Goal: Information Seeking & Learning: Learn about a topic

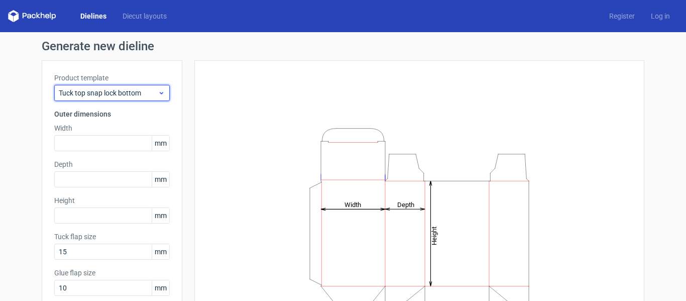
click at [158, 93] on icon at bounding box center [162, 93] width 8 height 8
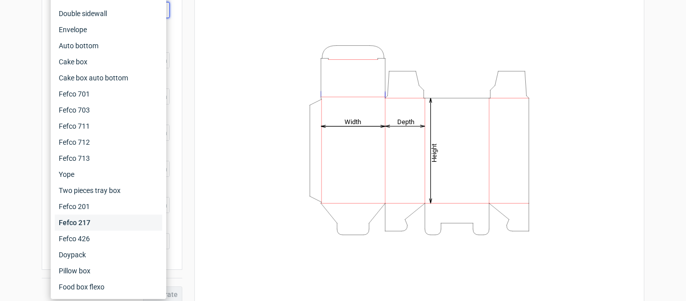
scroll to position [92, 0]
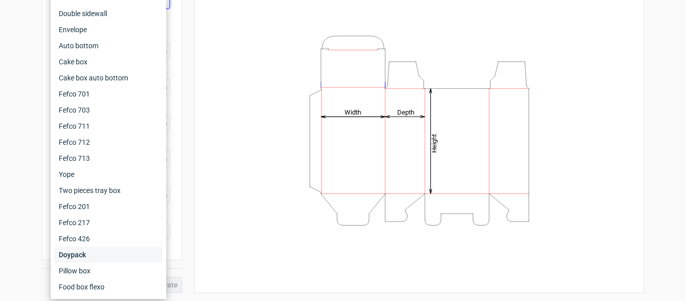
click at [78, 257] on div "Doypack" at bounding box center [108, 254] width 107 height 16
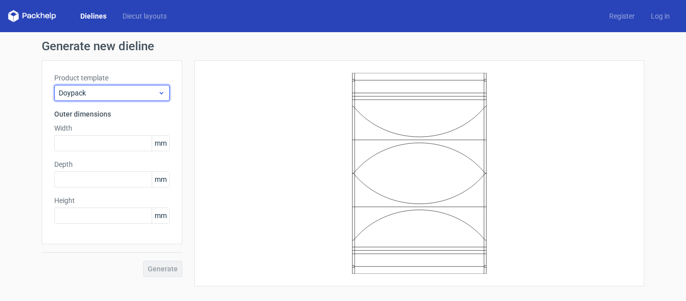
click at [132, 95] on span "Doypack" at bounding box center [108, 93] width 99 height 10
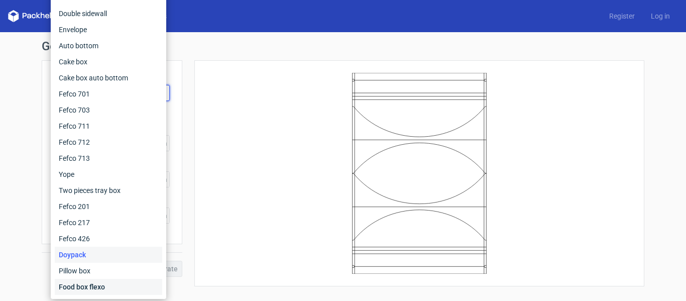
click at [107, 289] on div "Food box flexo" at bounding box center [108, 287] width 107 height 16
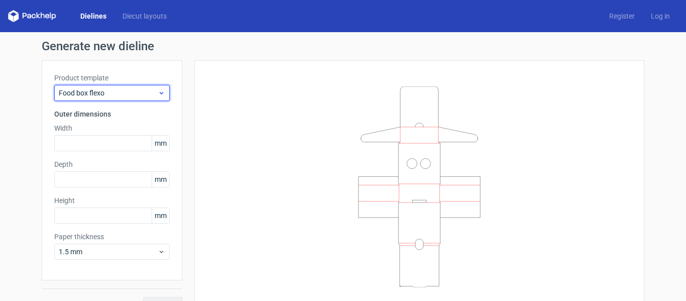
click at [160, 94] on use at bounding box center [162, 93] width 4 height 3
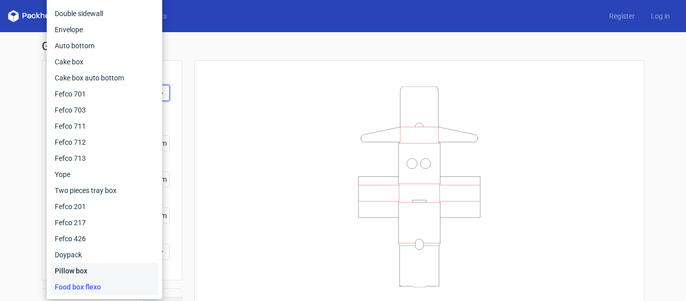
click at [96, 274] on div "Pillow box" at bounding box center [104, 271] width 107 height 16
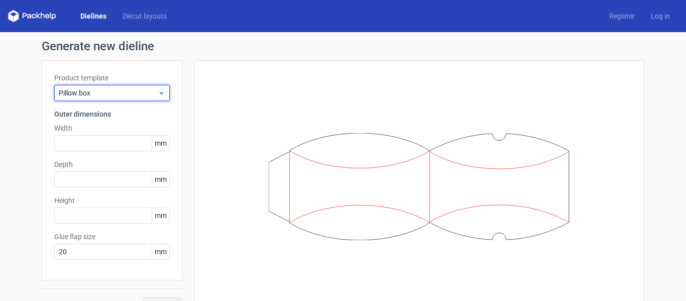
click at [161, 92] on icon at bounding box center [162, 93] width 8 height 8
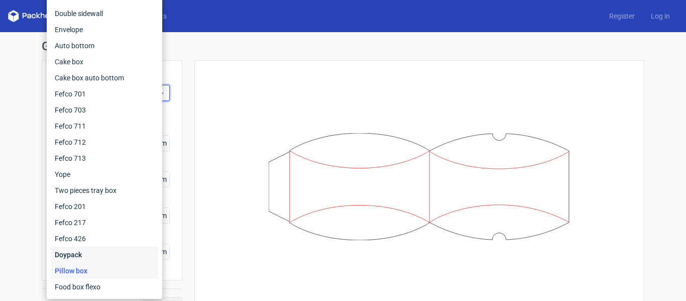
click at [109, 246] on div "Doypack" at bounding box center [104, 254] width 107 height 16
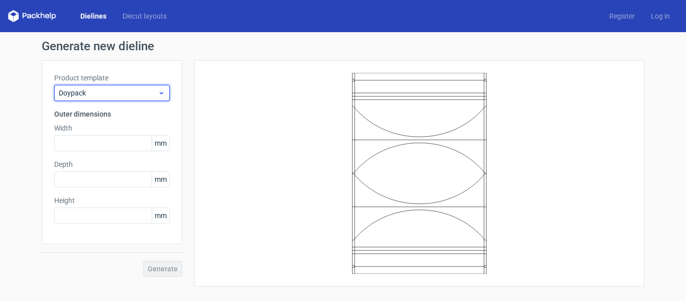
click at [159, 95] on icon at bounding box center [162, 93] width 8 height 8
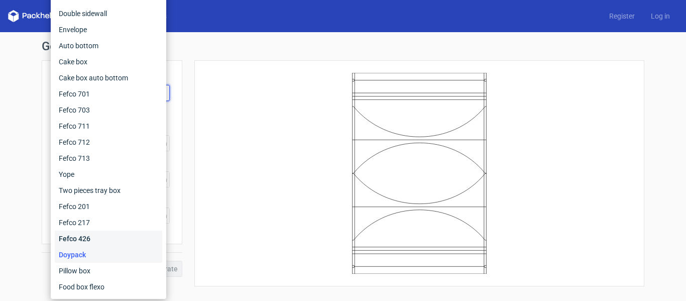
click at [116, 235] on div "Fefco 426" at bounding box center [108, 238] width 107 height 16
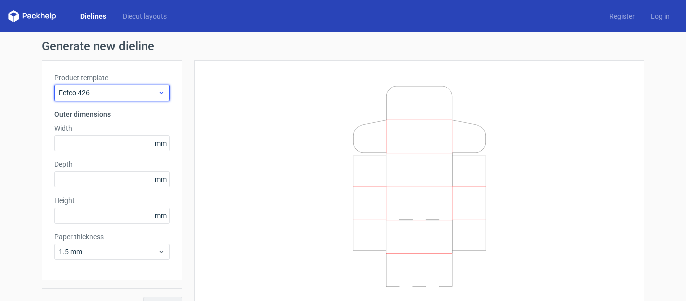
click at [160, 93] on use at bounding box center [162, 93] width 4 height 3
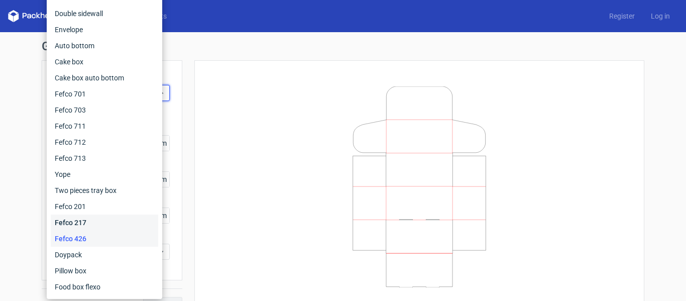
click at [96, 218] on div "Fefco 217" at bounding box center [104, 222] width 107 height 16
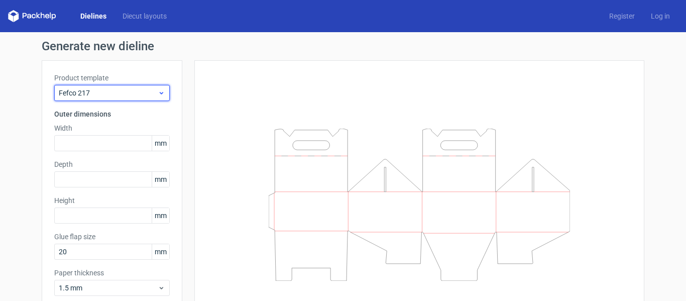
click at [159, 89] on icon at bounding box center [162, 93] width 8 height 8
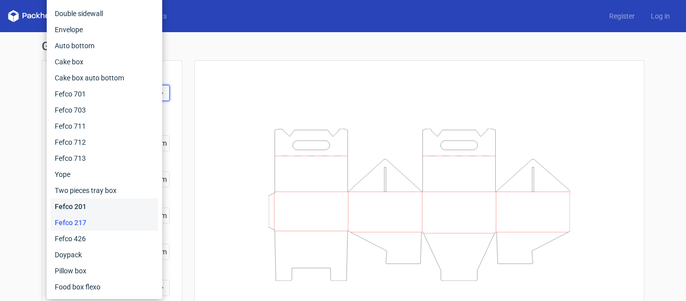
click at [103, 205] on div "Fefco 201" at bounding box center [104, 206] width 107 height 16
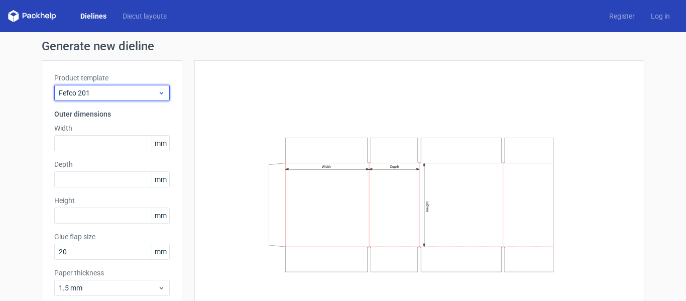
click at [145, 95] on span "Fefco 201" at bounding box center [108, 93] width 99 height 10
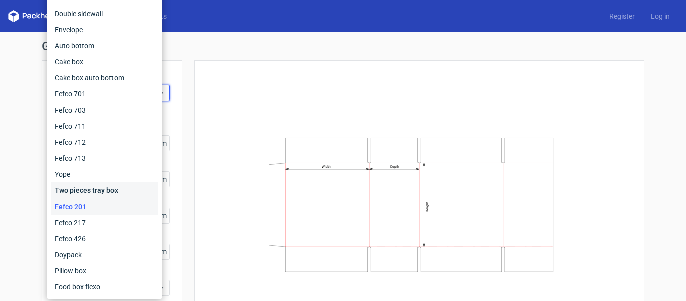
click at [94, 190] on div "Two pieces tray box" at bounding box center [104, 190] width 107 height 16
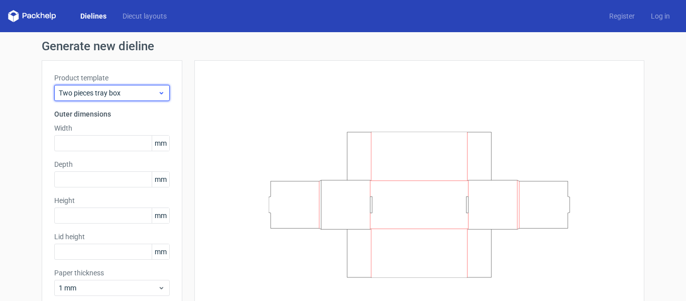
click at [158, 88] on div "Two pieces tray box" at bounding box center [111, 93] width 115 height 16
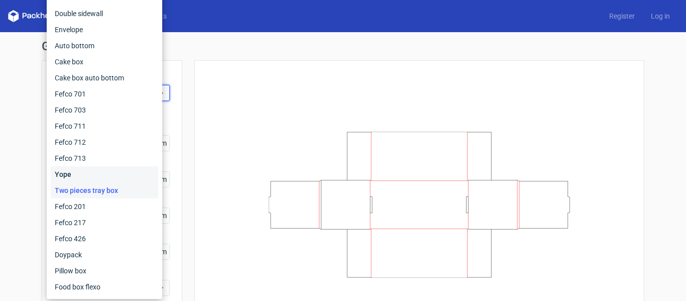
click at [108, 178] on div "Yope" at bounding box center [104, 174] width 107 height 16
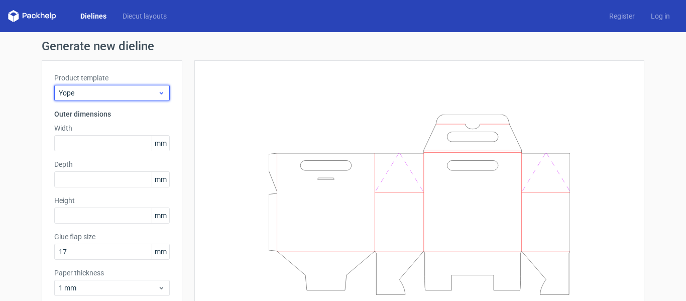
click at [148, 97] on span "Yope" at bounding box center [108, 93] width 99 height 10
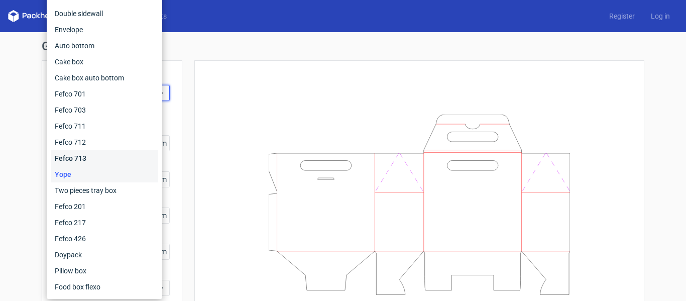
click at [114, 163] on div "Fefco 713" at bounding box center [104, 158] width 107 height 16
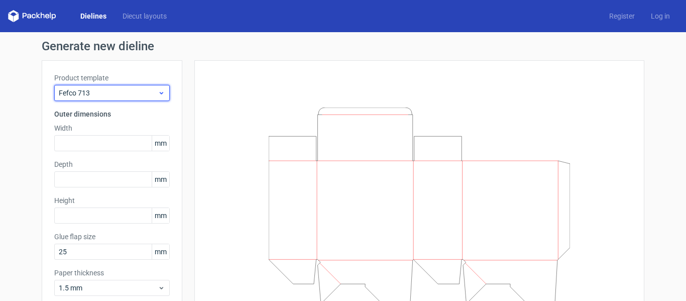
click at [163, 93] on div "Fefco 713" at bounding box center [111, 93] width 115 height 16
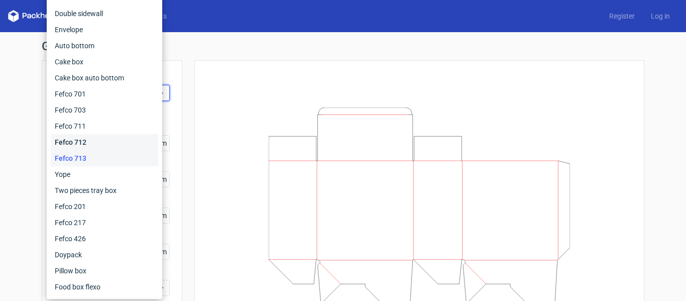
click at [114, 144] on div "Fefco 712" at bounding box center [104, 142] width 107 height 16
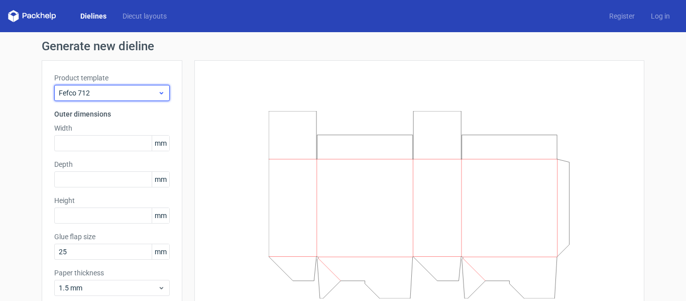
click at [158, 91] on icon at bounding box center [162, 93] width 8 height 8
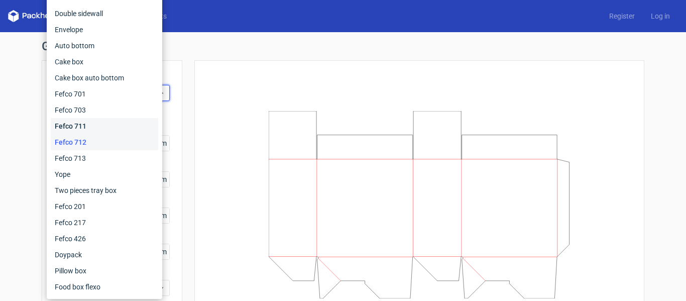
click at [118, 124] on div "Fefco 711" at bounding box center [104, 126] width 107 height 16
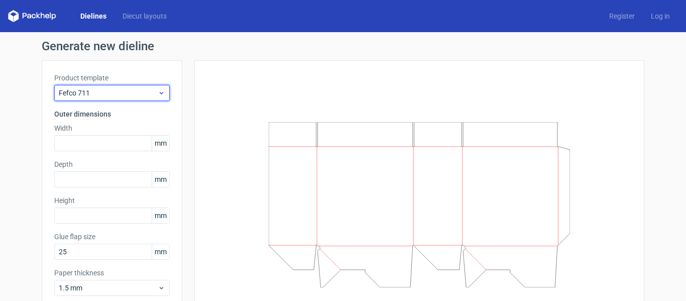
click at [158, 93] on icon at bounding box center [162, 93] width 8 height 8
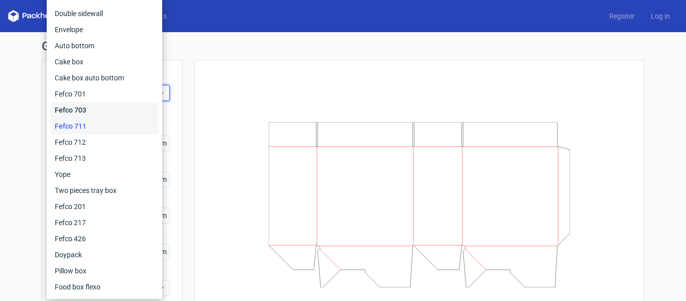
click at [136, 112] on div "Fefco 703" at bounding box center [104, 110] width 107 height 16
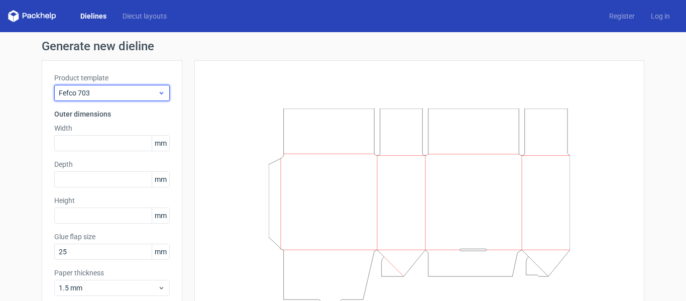
click at [162, 97] on div "Fefco 703" at bounding box center [111, 93] width 115 height 16
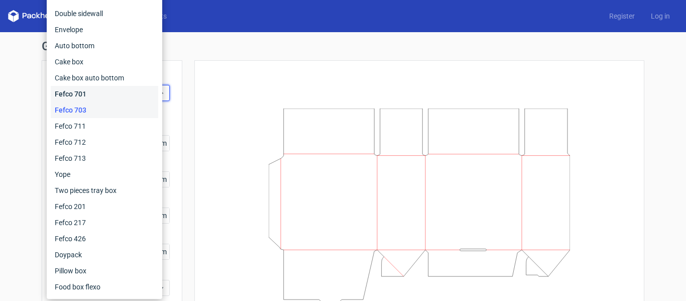
click at [118, 95] on div "Fefco 701" at bounding box center [104, 94] width 107 height 16
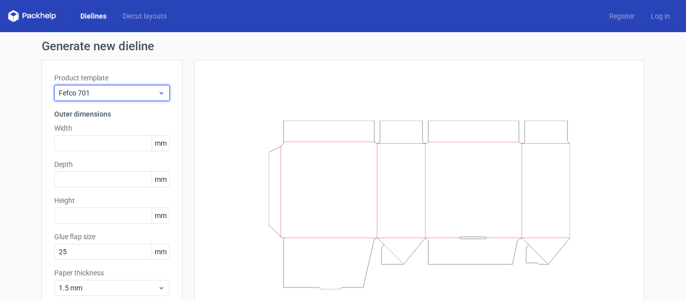
click at [136, 93] on span "Fefco 701" at bounding box center [108, 93] width 99 height 10
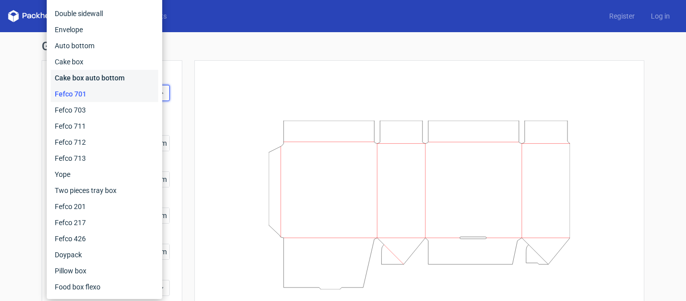
click at [114, 80] on div "Cake box auto bottom" at bounding box center [104, 78] width 107 height 16
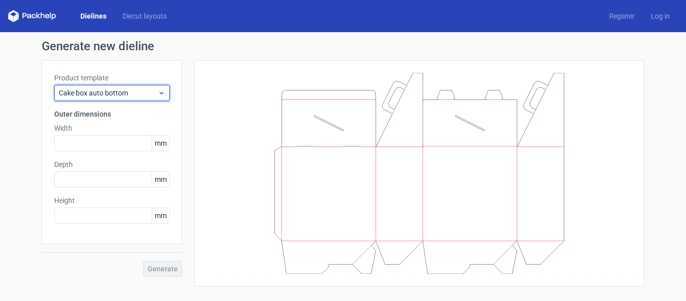
click at [147, 93] on span "Cake box auto bottom" at bounding box center [108, 93] width 99 height 10
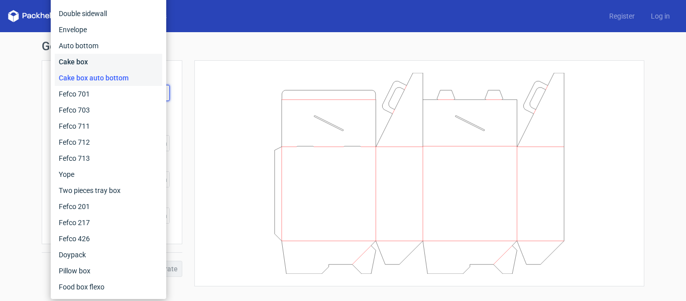
click at [123, 64] on div "Cake box" at bounding box center [108, 62] width 107 height 16
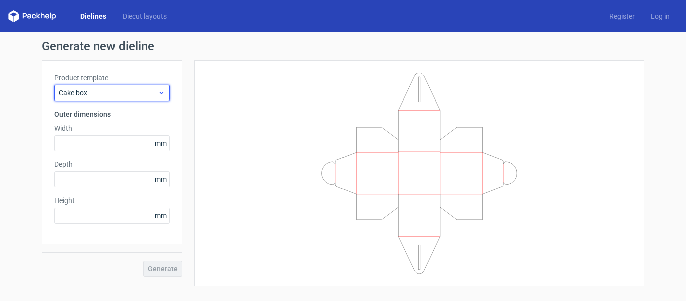
click at [138, 94] on span "Cake box" at bounding box center [108, 93] width 99 height 10
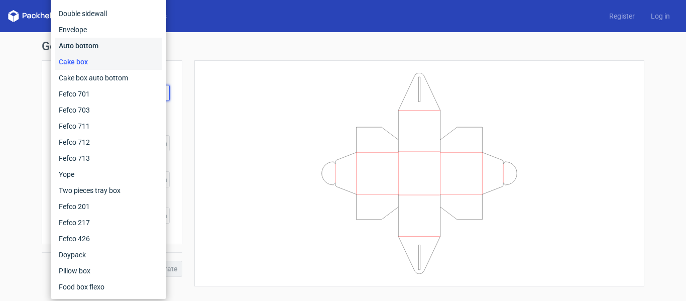
click at [101, 44] on div "Auto bottom" at bounding box center [108, 46] width 107 height 16
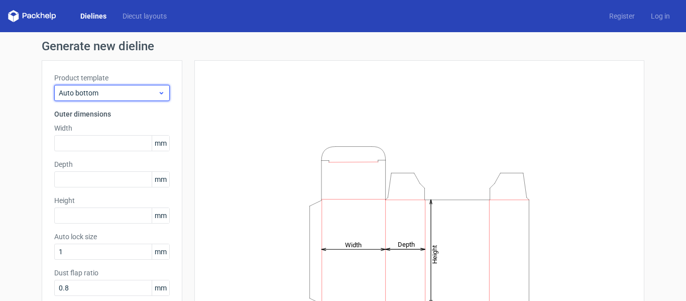
click at [158, 93] on icon at bounding box center [162, 93] width 8 height 8
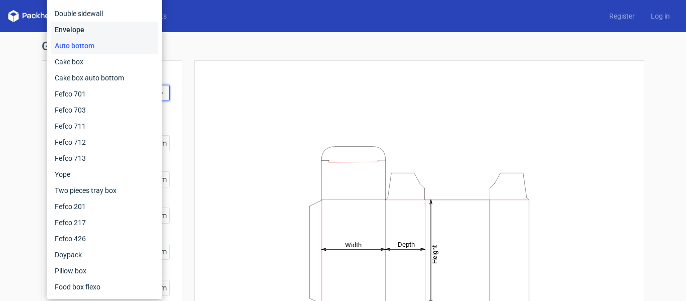
click at [113, 28] on div "Envelope" at bounding box center [104, 30] width 107 height 16
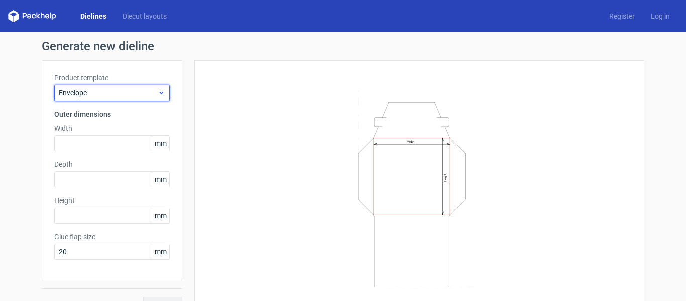
click at [160, 94] on use at bounding box center [162, 93] width 4 height 3
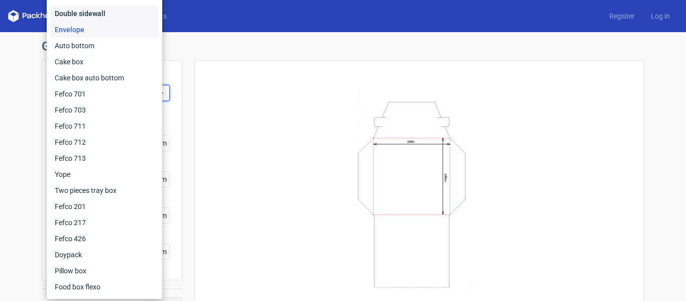
click at [91, 16] on div "Double sidewall" at bounding box center [104, 14] width 107 height 16
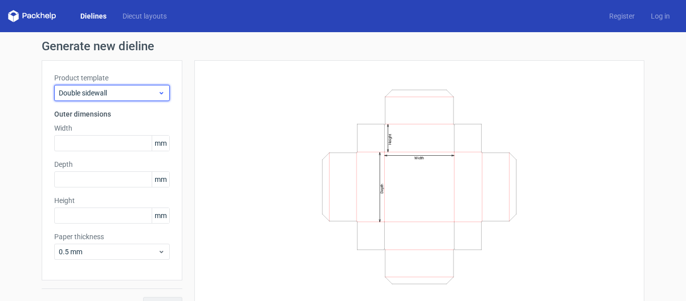
click at [160, 93] on use at bounding box center [162, 93] width 4 height 3
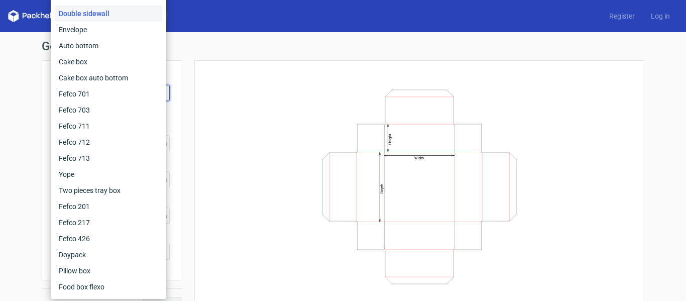
click at [220, 50] on h1 "Generate new dieline" at bounding box center [343, 46] width 602 height 12
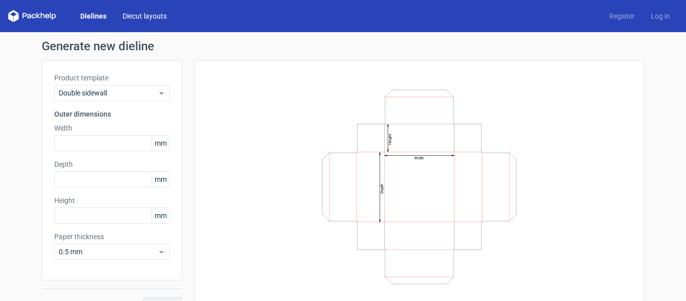
click at [138, 18] on link "Diecut layouts" at bounding box center [144, 16] width 60 height 10
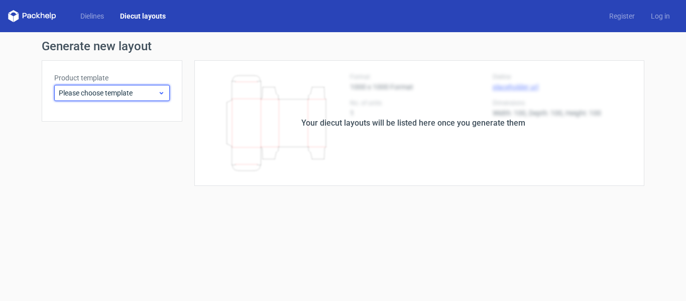
click at [167, 97] on div "Please choose template" at bounding box center [111, 93] width 115 height 16
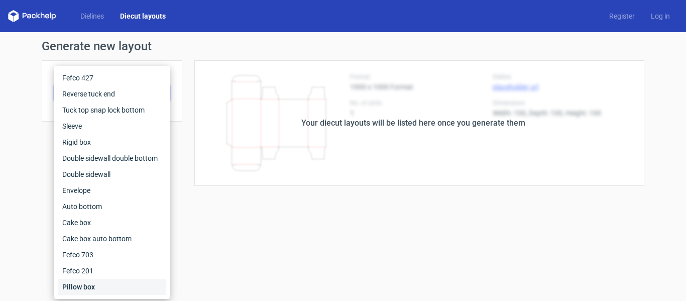
click at [84, 285] on div "Pillow box" at bounding box center [111, 287] width 107 height 16
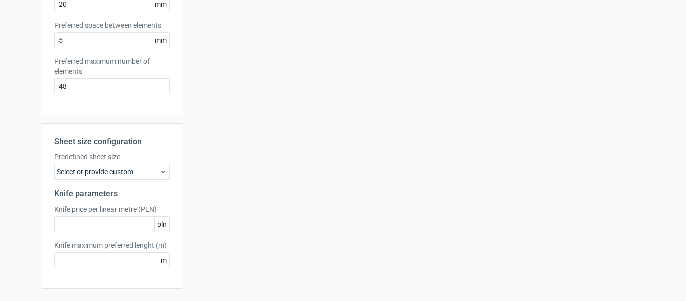
scroll to position [276, 0]
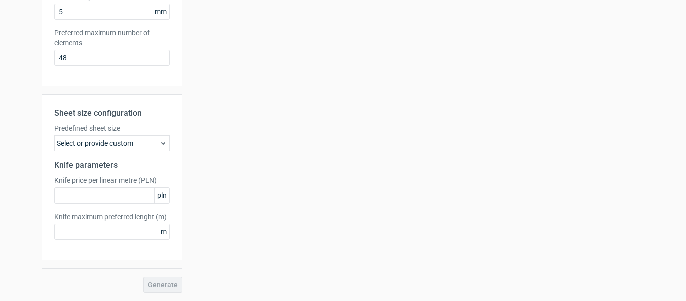
click at [159, 143] on icon at bounding box center [163, 143] width 8 height 8
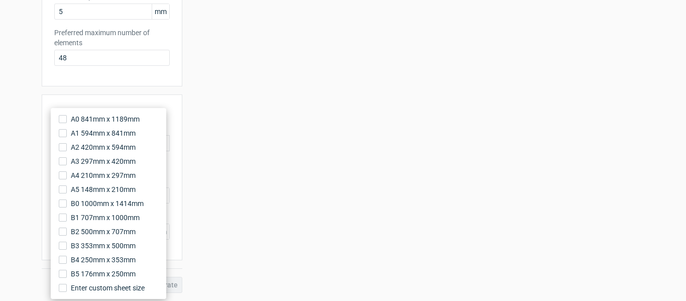
click at [156, 143] on label "A2 420mm x 594mm" at bounding box center [108, 147] width 107 height 14
click at [67, 143] on input "A2 420mm x 594mm" at bounding box center [63, 147] width 8 height 8
click at [156, 143] on label "A2 420mm x 594mm" at bounding box center [108, 147] width 107 height 14
click at [67, 143] on input "A2 420mm x 594mm" at bounding box center [63, 147] width 8 height 8
click at [174, 147] on div "Sheet size configuration Predefined sheet size Select or provide custom Knife p…" at bounding box center [112, 177] width 141 height 166
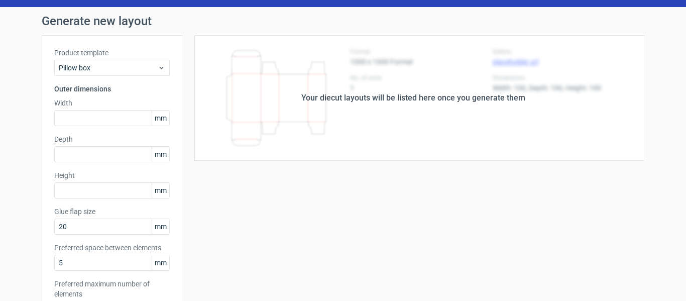
scroll to position [0, 0]
